Goal: Information Seeking & Learning: Check status

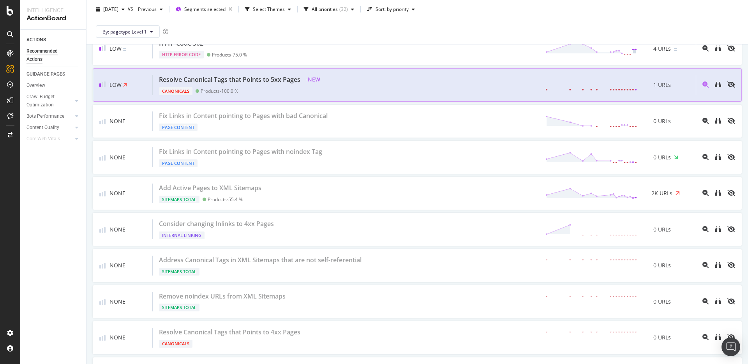
scroll to position [1051, 0]
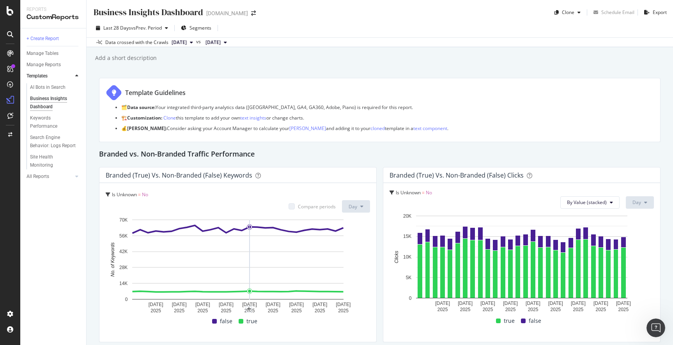
scroll to position [723, 0]
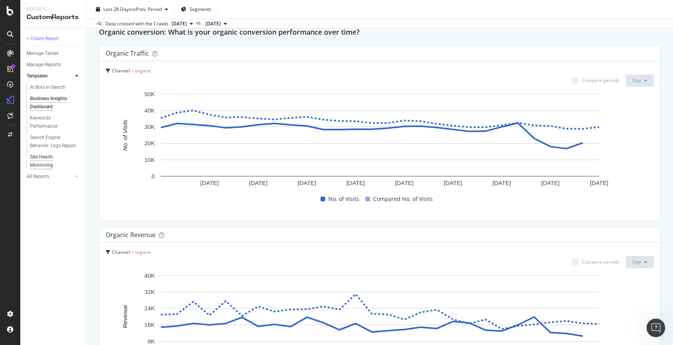
click at [50, 164] on div "Site Health Monitoring" at bounding box center [52, 161] width 44 height 16
